Goal: Transaction & Acquisition: Subscribe to service/newsletter

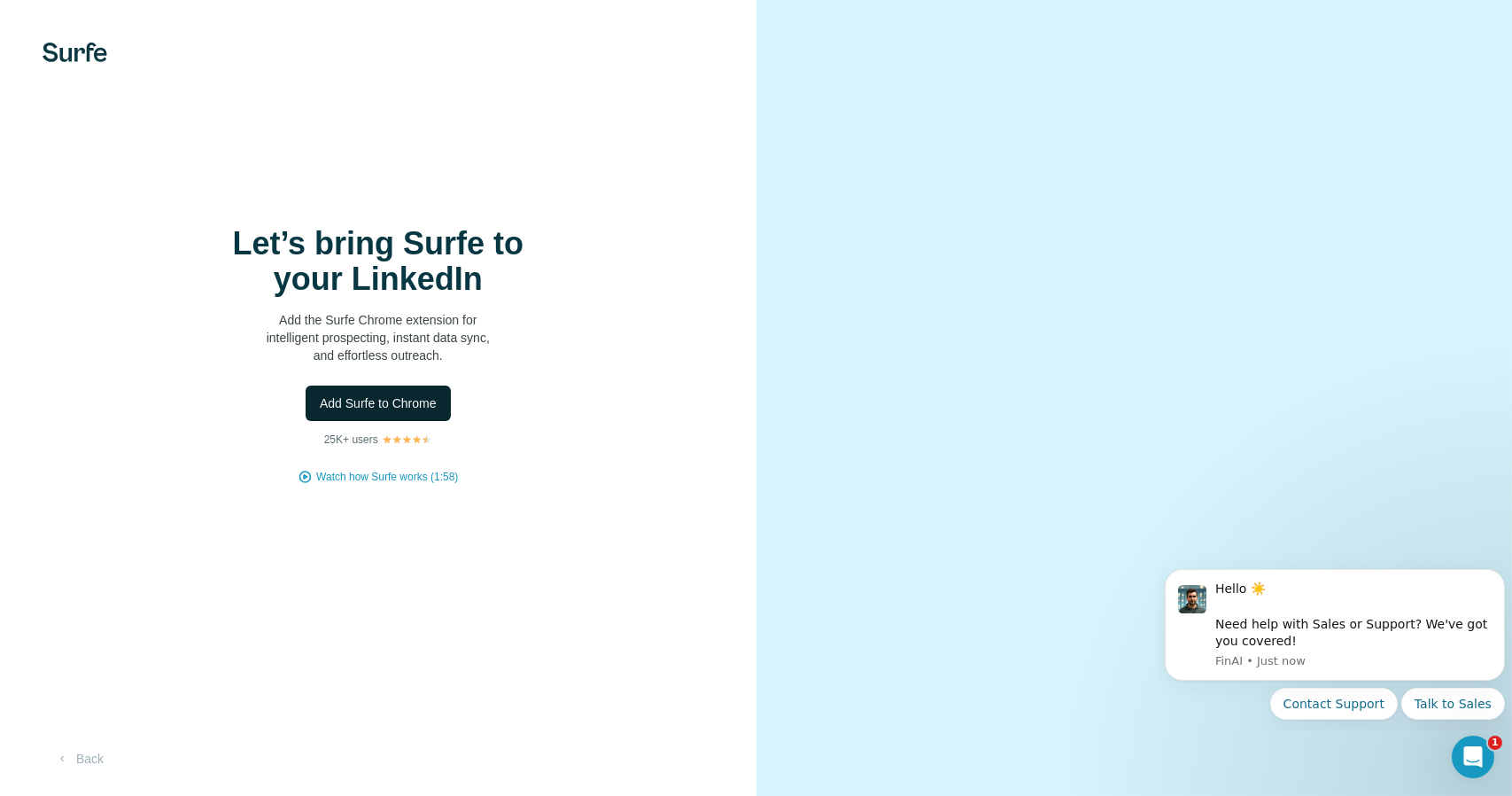
click at [393, 407] on span "Add Surfe to Chrome" at bounding box center [377, 403] width 117 height 18
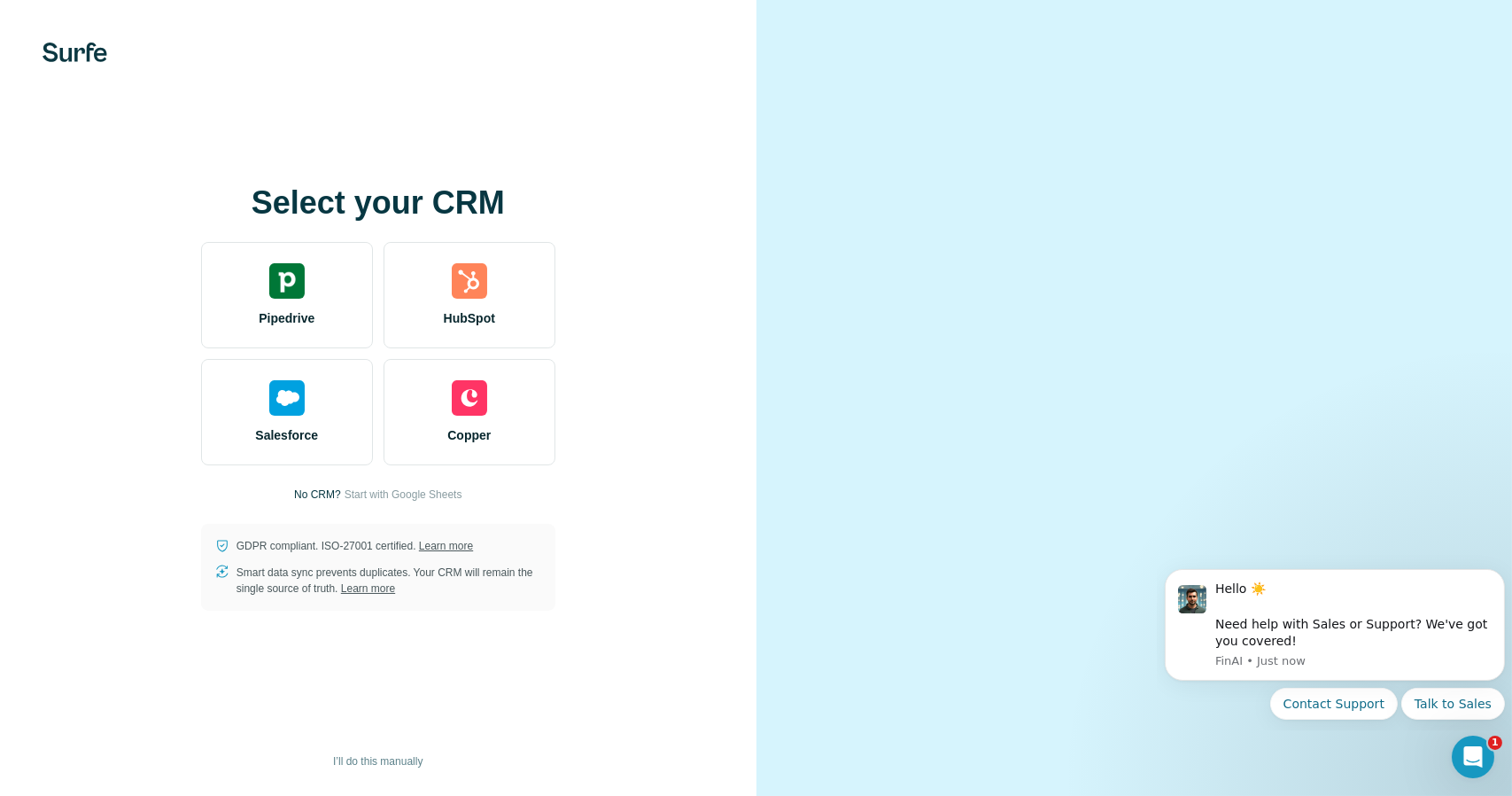
click at [906, 238] on video at bounding box center [1134, 397] width 638 height 319
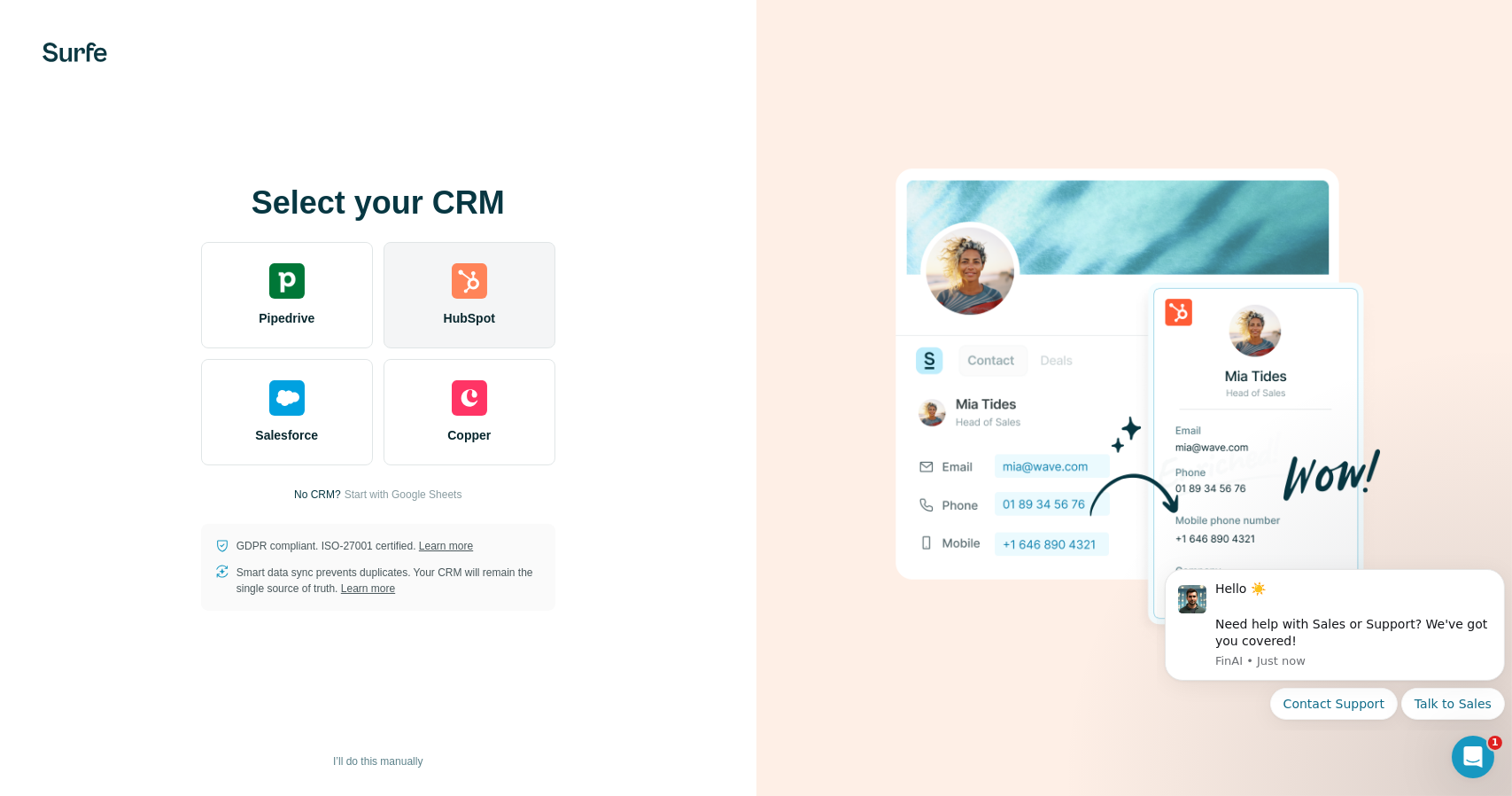
click at [492, 290] on div "HubSpot" at bounding box center [469, 294] width 172 height 106
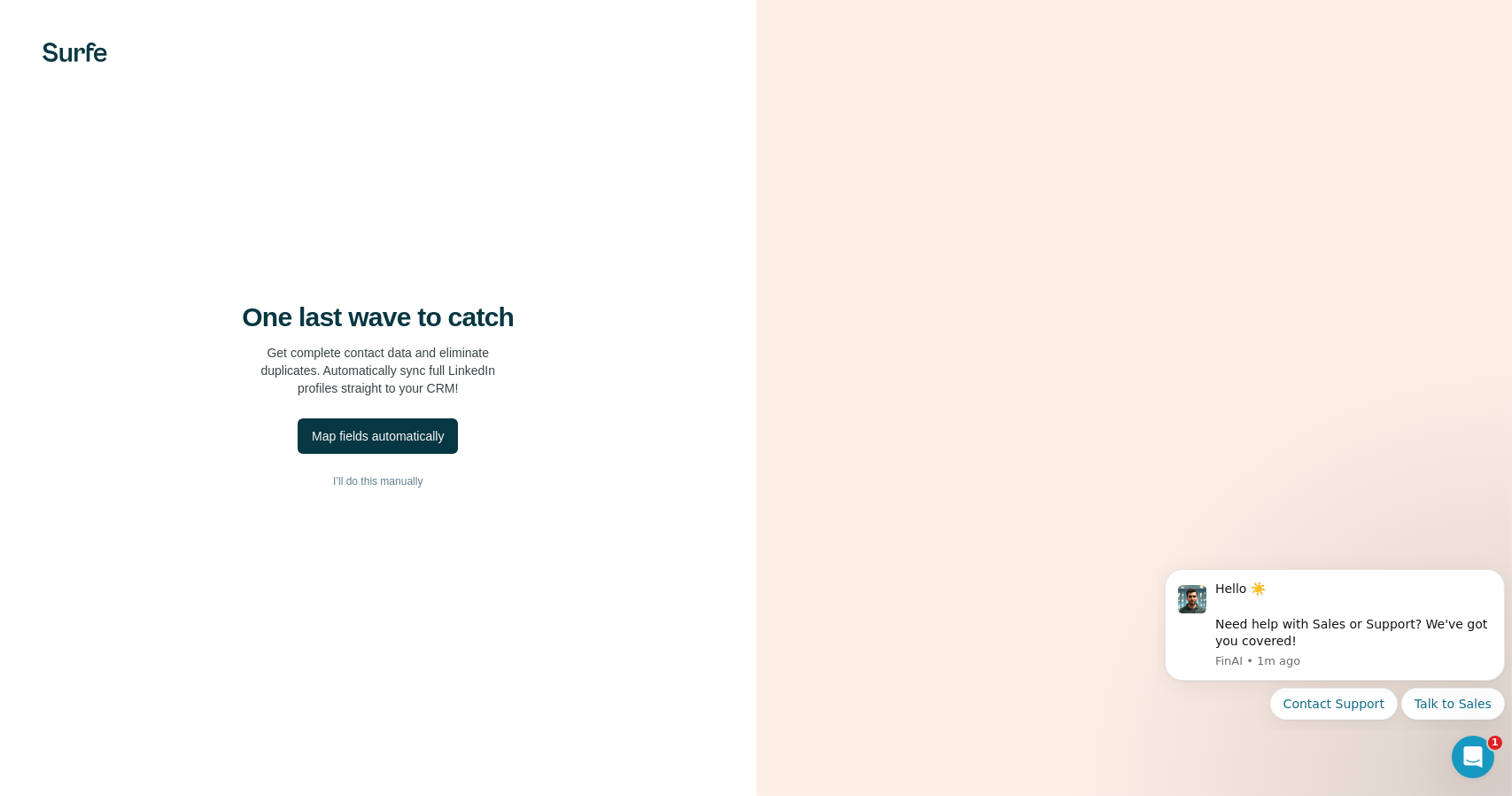
click at [67, 618] on div "One last wave to catch Get complete contact data and eliminate duplicates. Auto…" at bounding box center [378, 398] width 756 height 796
click at [128, 735] on div "One last wave to catch Get complete contact data and eliminate duplicates. Auto…" at bounding box center [378, 398] width 756 height 796
click at [125, 775] on div "One last wave to catch Get complete contact data and eliminate duplicates. Auto…" at bounding box center [378, 398] width 756 height 796
click at [358, 430] on div "Map fields automatically" at bounding box center [378, 436] width 132 height 18
